Goal: Task Accomplishment & Management: Manage account settings

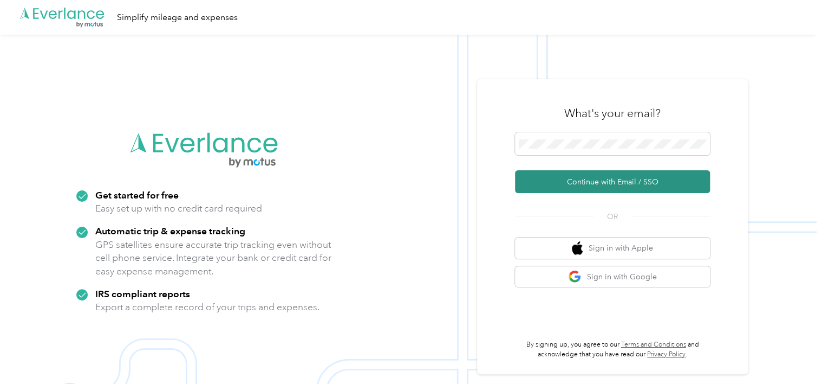
click at [615, 180] on button "Continue with Email / SSO" at bounding box center [612, 181] width 195 height 23
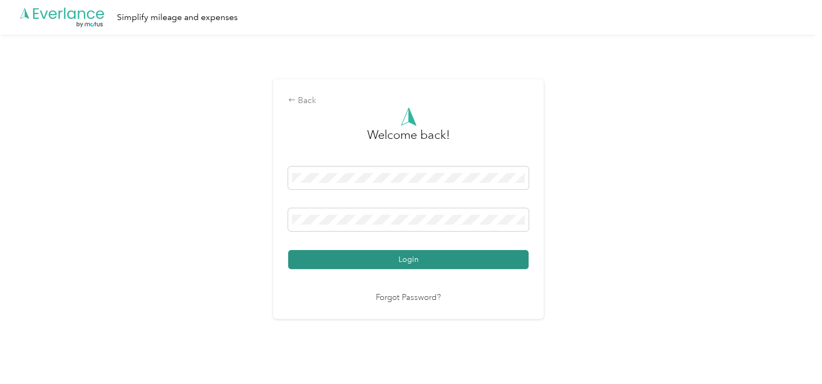
click at [474, 257] on button "Login" at bounding box center [408, 259] width 241 height 19
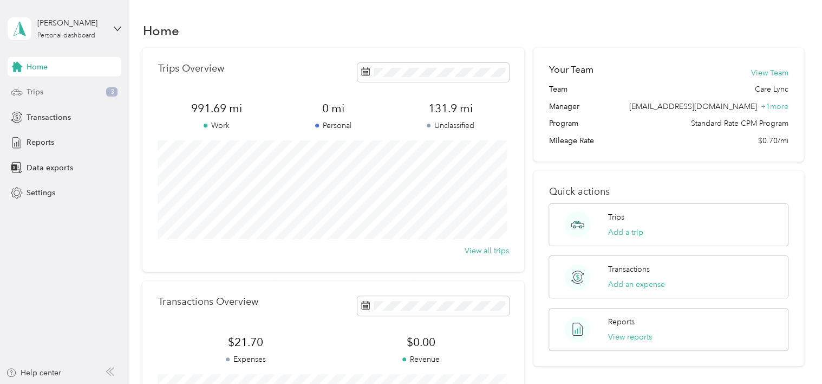
click at [63, 92] on div "Trips 3" at bounding box center [65, 92] width 114 height 20
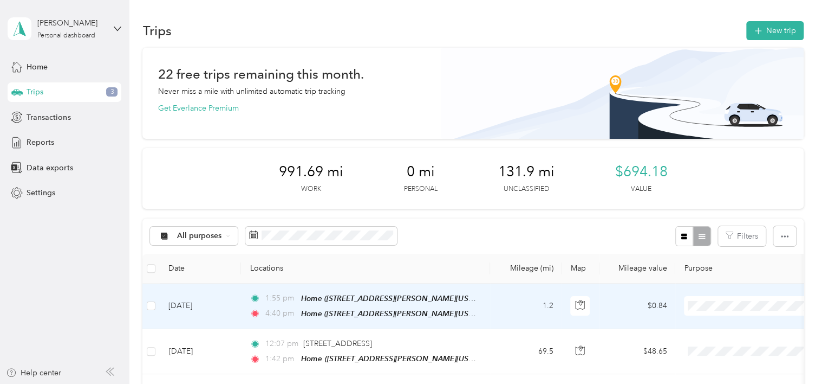
click at [731, 321] on span "Care Lync" at bounding box center [761, 325] width 100 height 11
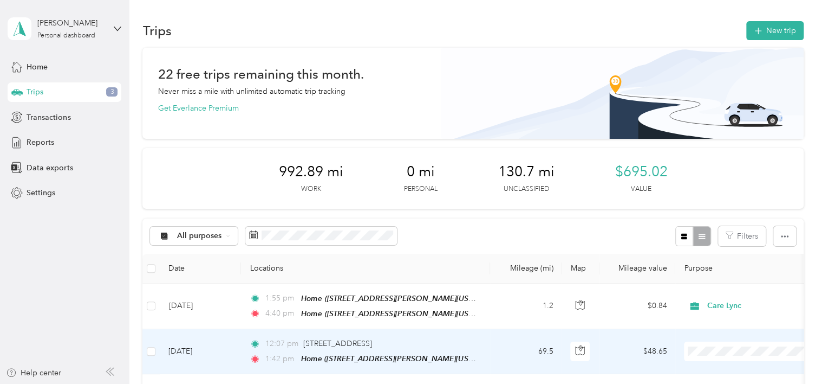
click at [726, 311] on li "Care Lync" at bounding box center [752, 310] width 134 height 19
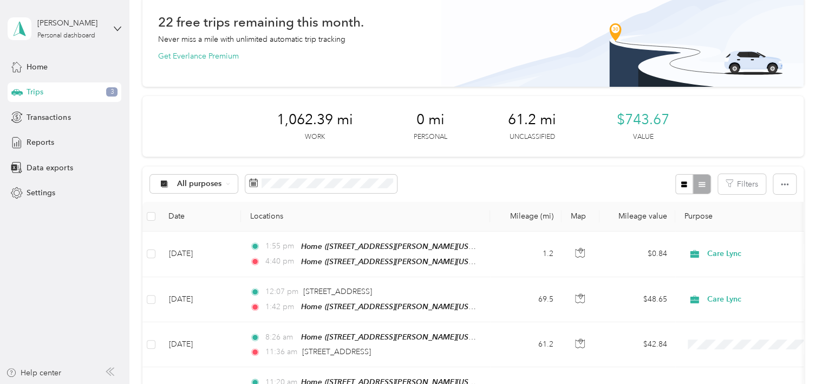
scroll to position [87, 0]
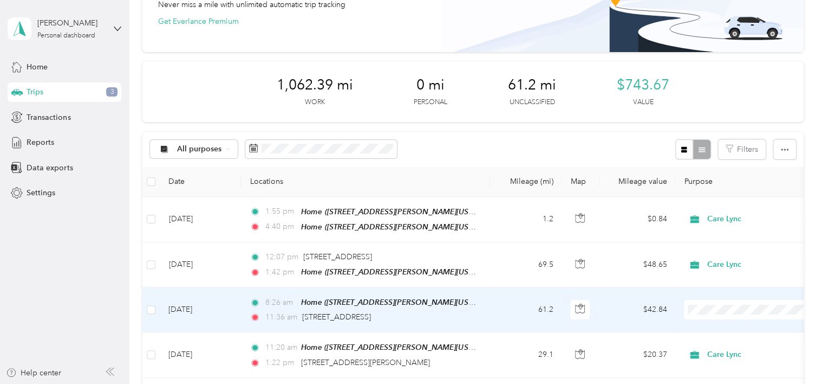
click at [733, 323] on span "Care Lync" at bounding box center [761, 321] width 100 height 11
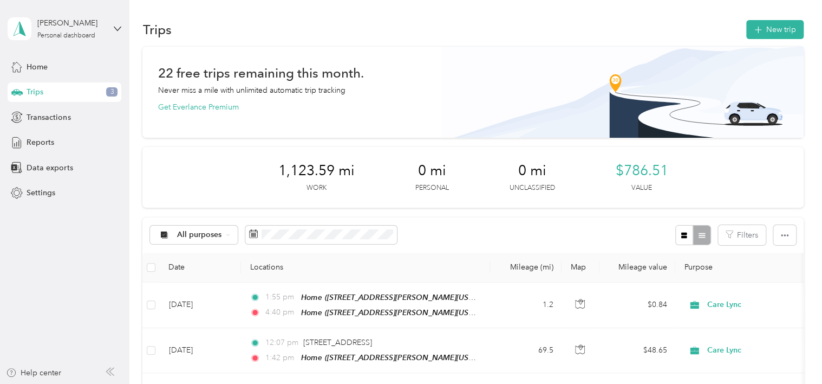
scroll to position [0, 0]
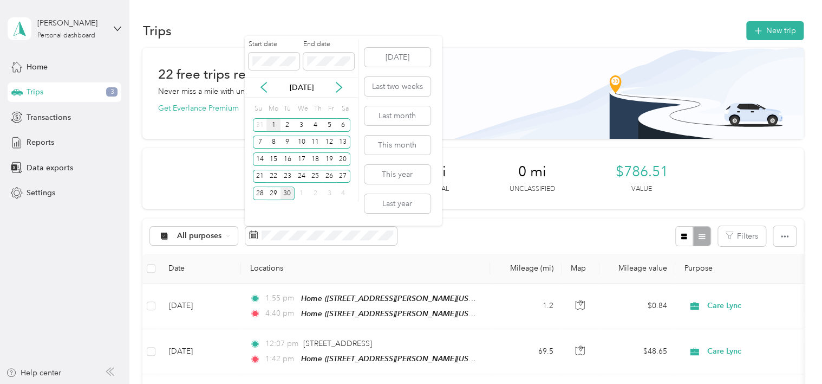
click at [275, 121] on div "1" at bounding box center [274, 125] width 14 height 14
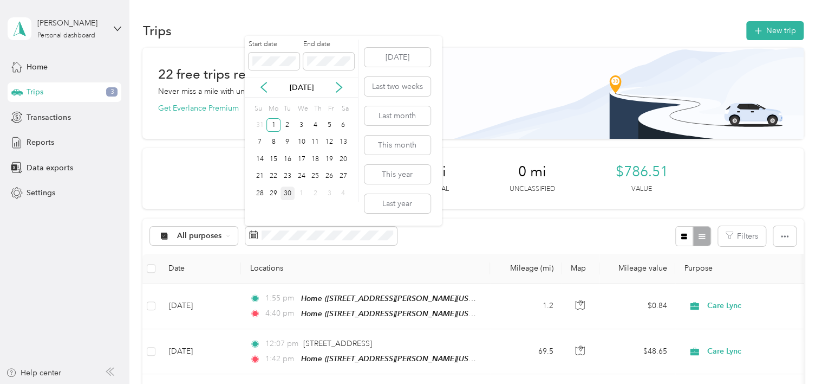
click at [288, 192] on div "30" at bounding box center [288, 193] width 14 height 14
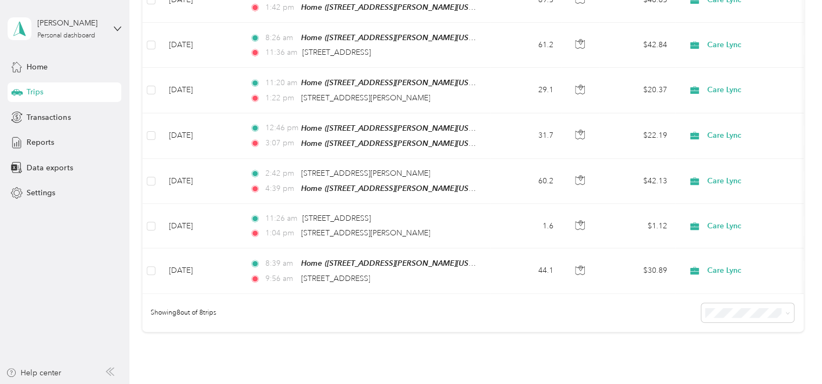
scroll to position [352, 0]
click at [62, 114] on span "Transactions" at bounding box center [49, 117] width 44 height 11
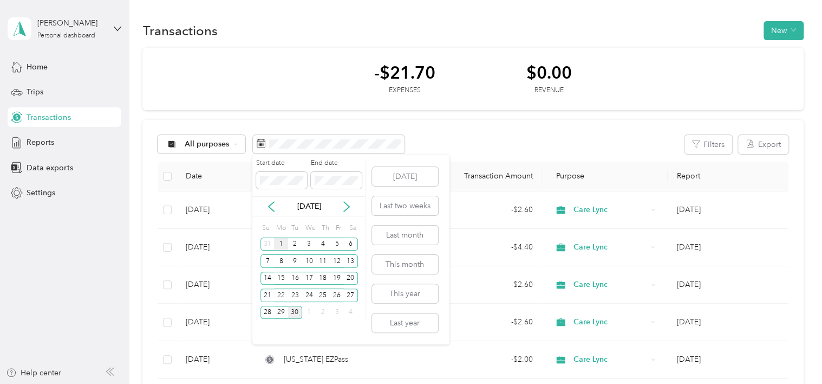
click at [280, 241] on div "1" at bounding box center [281, 244] width 14 height 14
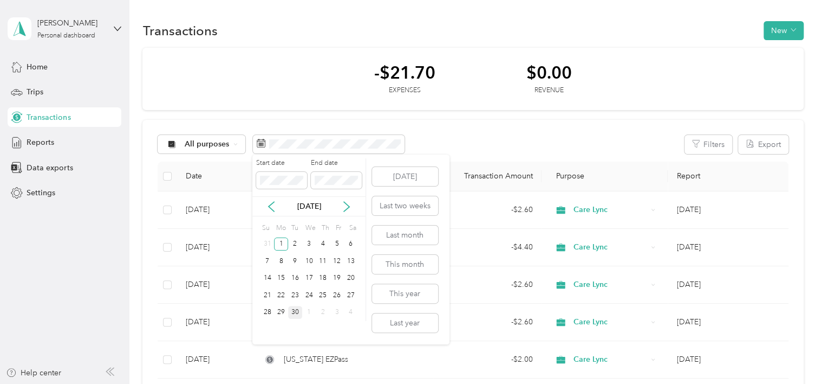
click at [293, 311] on div "30" at bounding box center [295, 313] width 14 height 14
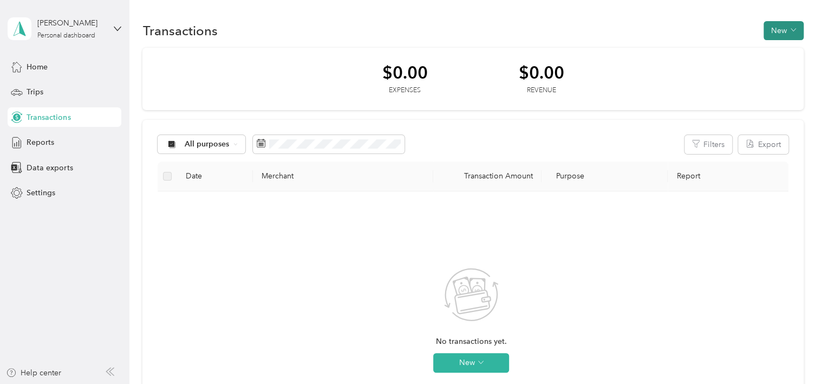
click at [778, 33] on button "New" at bounding box center [784, 30] width 40 height 19
click at [773, 51] on span "Expense" at bounding box center [777, 50] width 29 height 11
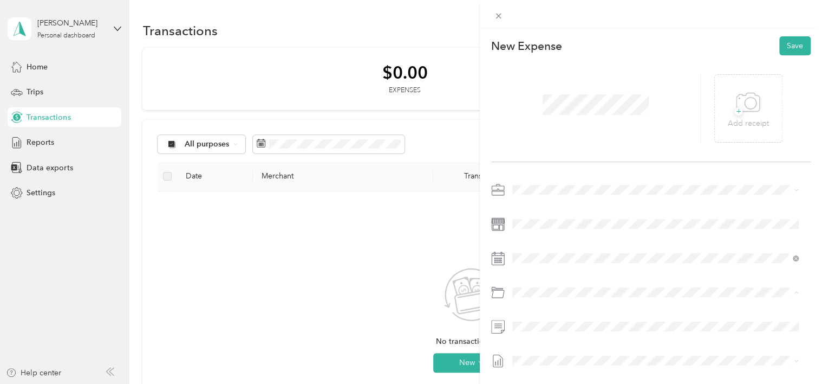
click at [602, 353] on span at bounding box center [660, 360] width 303 height 17
click at [546, 213] on div "29" at bounding box center [549, 216] width 14 height 14
click at [754, 105] on icon at bounding box center [748, 102] width 23 height 18
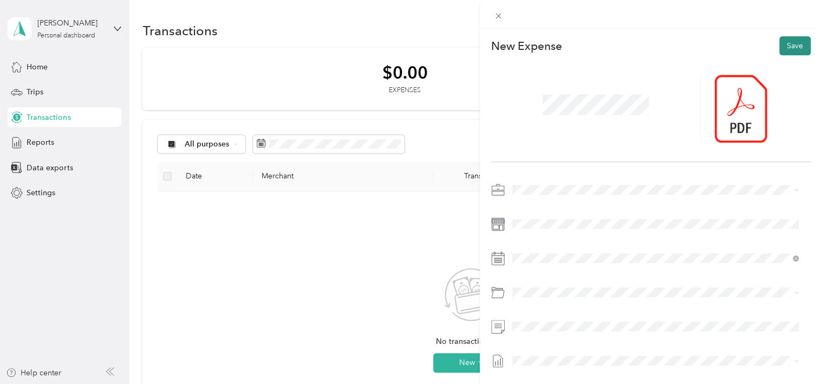
click at [784, 50] on button "Save" at bounding box center [795, 45] width 31 height 19
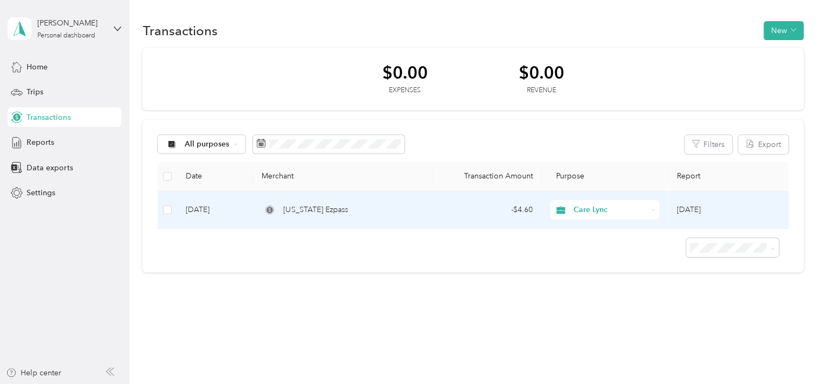
click at [438, 210] on td "- $4.60" at bounding box center [487, 209] width 108 height 37
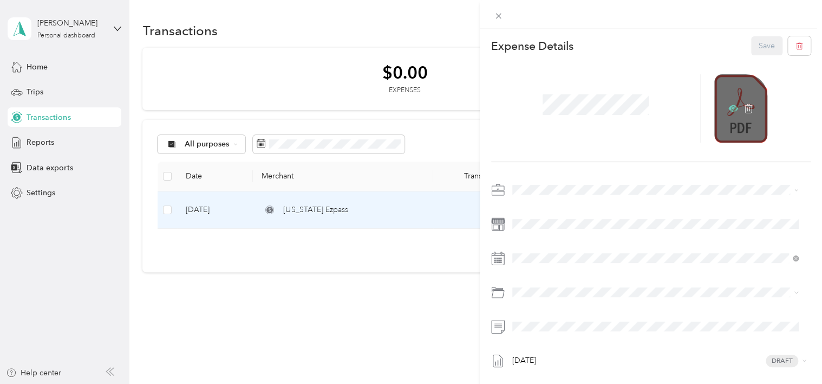
click at [729, 105] on icon at bounding box center [734, 108] width 10 height 10
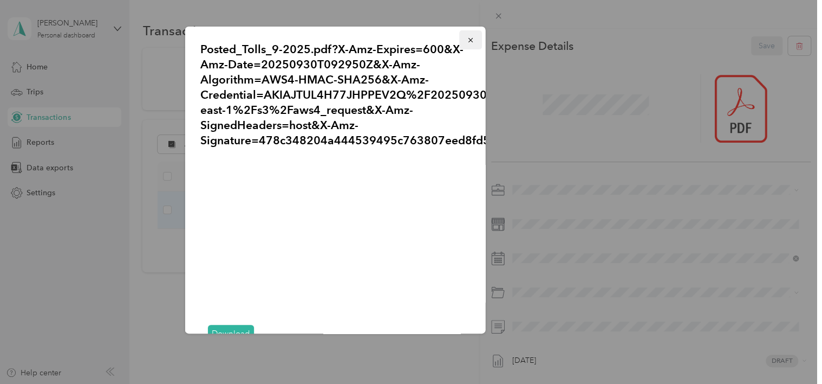
click at [467, 42] on icon "button" at bounding box center [471, 40] width 8 height 8
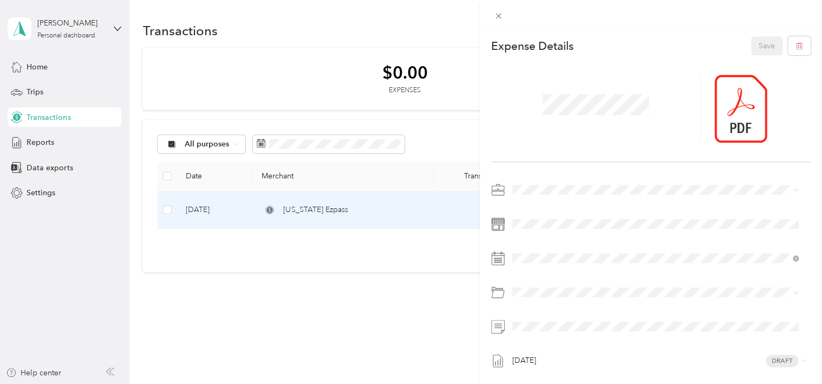
click at [311, 324] on div "This expense cannot be edited because it is either under review, approved, or p…" at bounding box center [411, 192] width 822 height 384
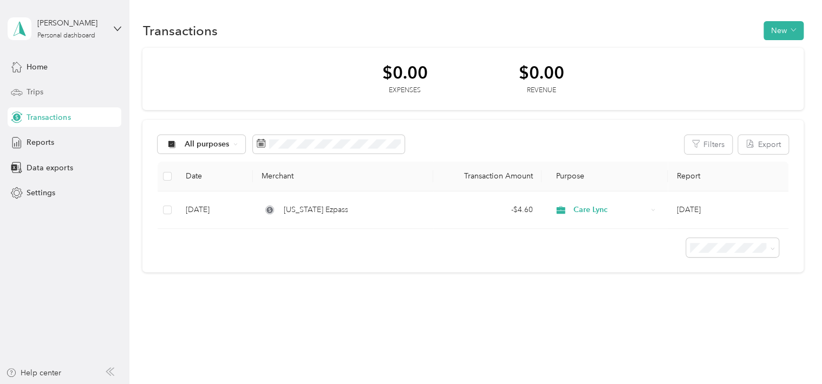
click at [40, 92] on span "Trips" at bounding box center [35, 91] width 17 height 11
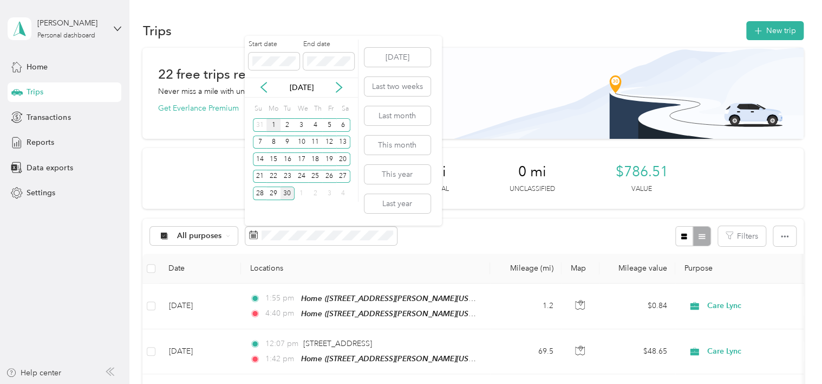
click at [275, 128] on div "1" at bounding box center [274, 125] width 14 height 14
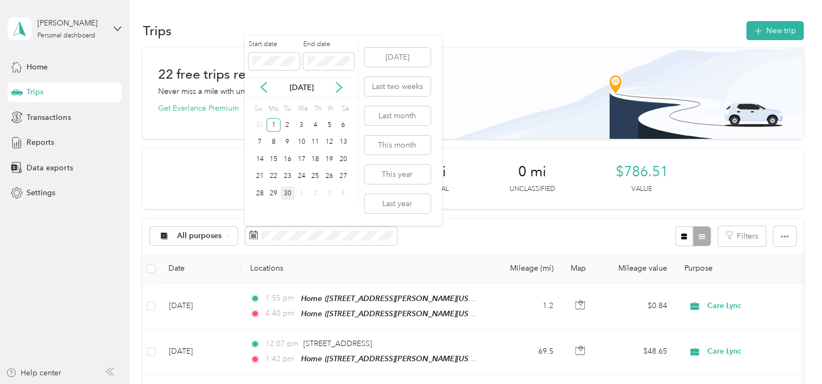
click at [287, 188] on div "30" at bounding box center [288, 193] width 14 height 14
